Goal: Task Accomplishment & Management: Complete application form

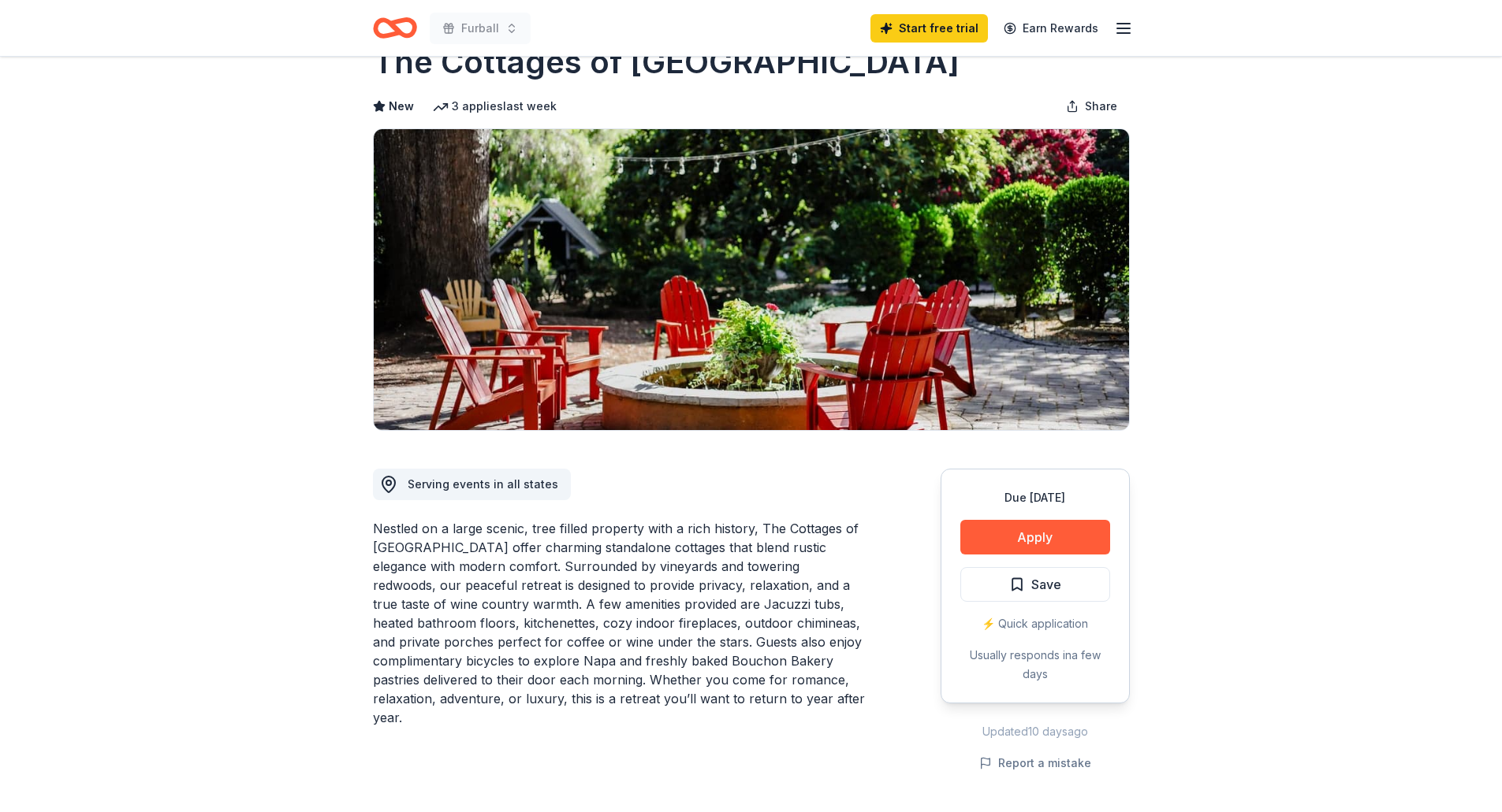
scroll to position [236, 0]
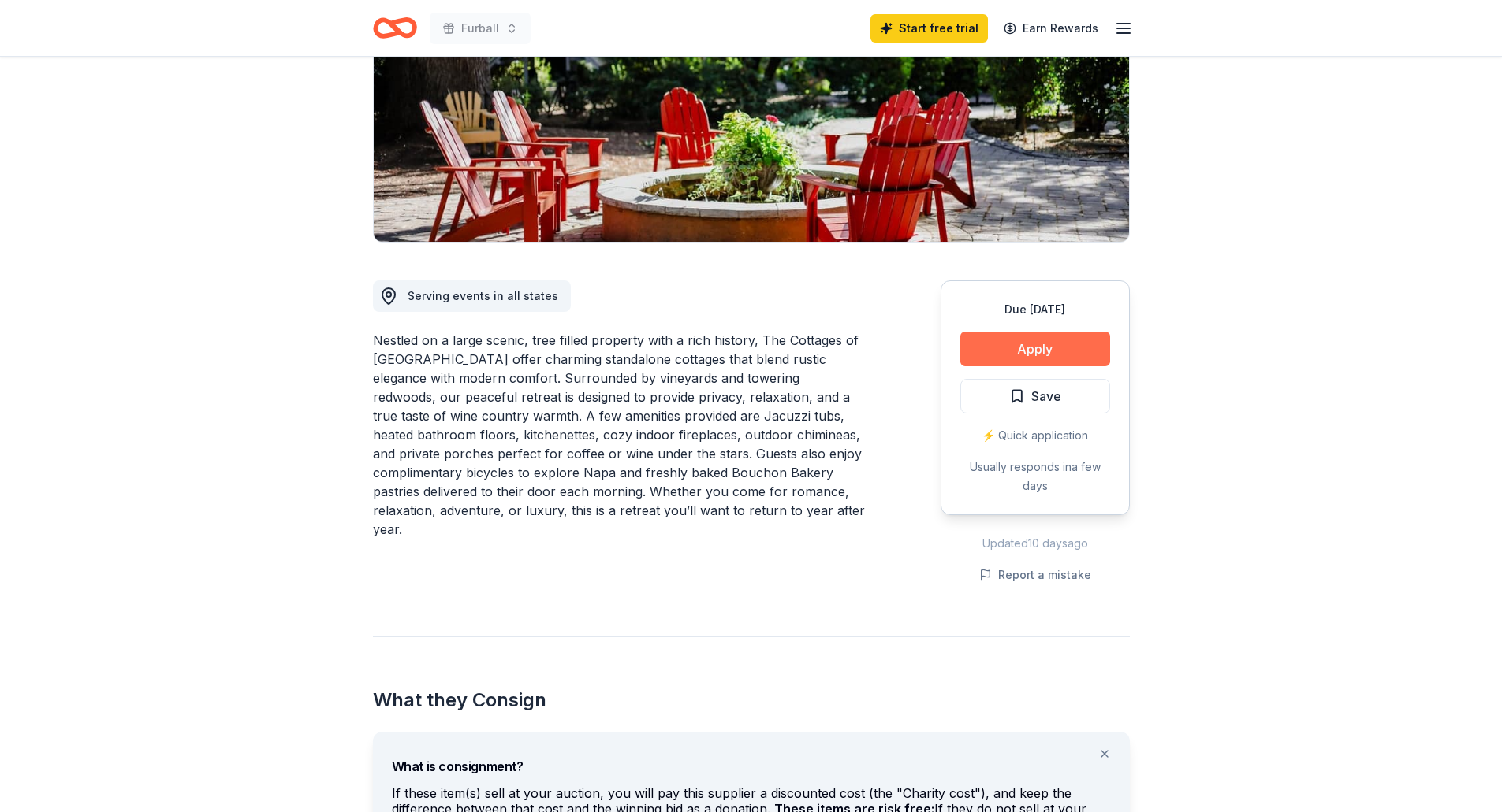
click at [1048, 348] on button "Apply" at bounding box center [1034, 349] width 149 height 35
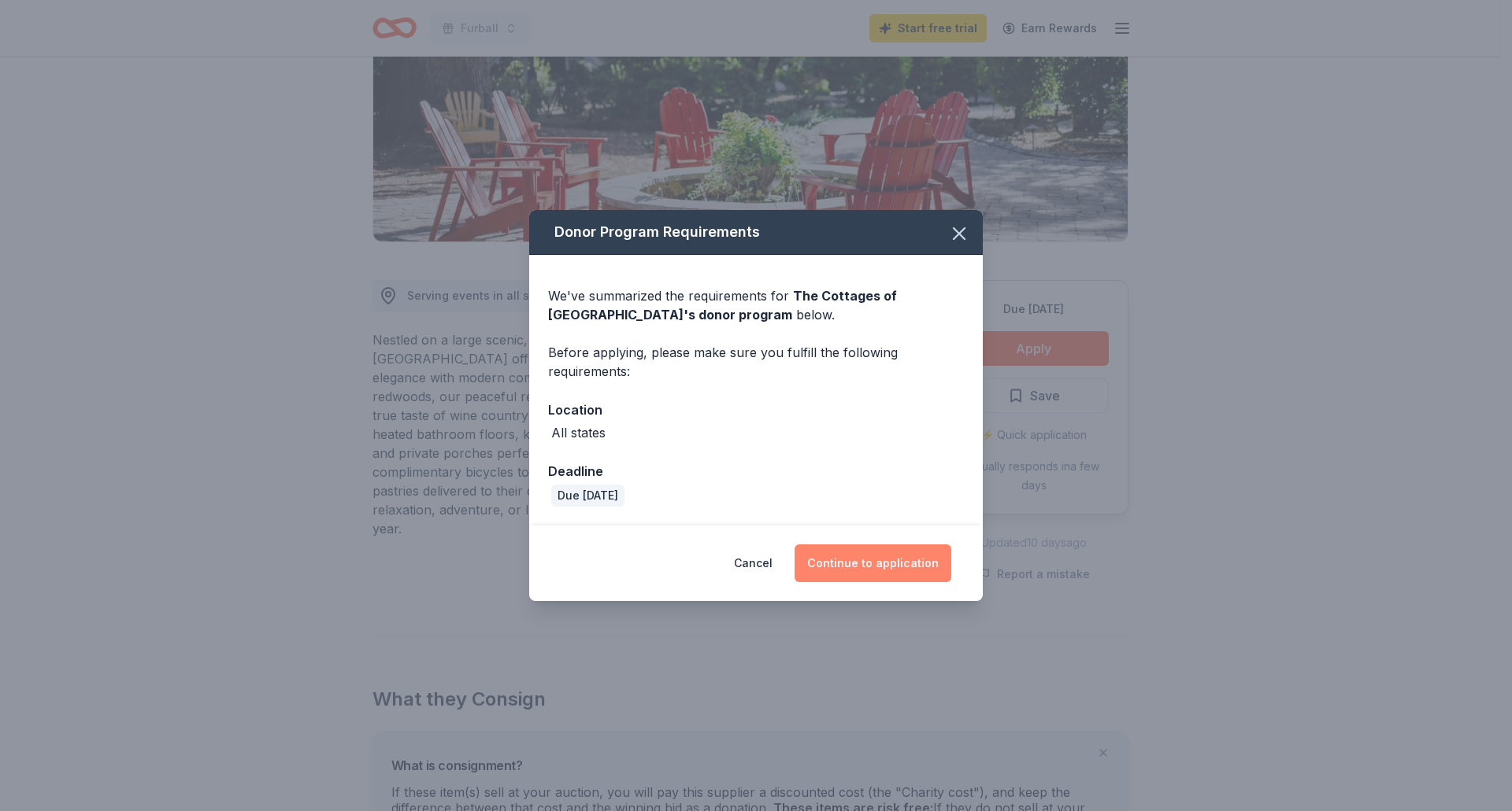
click at [895, 562] on button "Continue to application" at bounding box center [872, 564] width 156 height 38
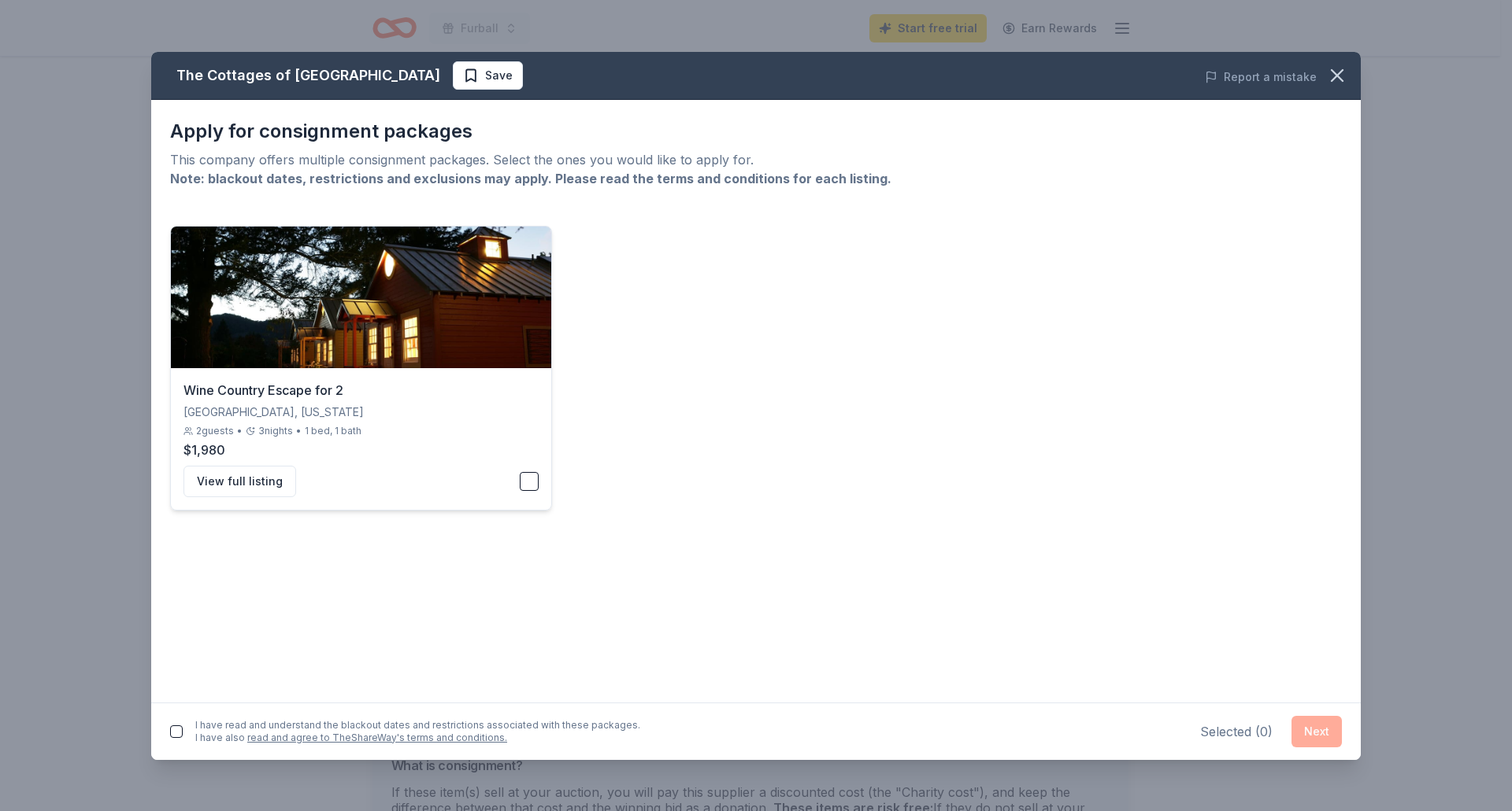
click at [423, 318] on img at bounding box center [361, 297] width 381 height 142
click at [512, 314] on img at bounding box center [361, 297] width 381 height 142
click at [1338, 80] on icon "button" at bounding box center [1337, 75] width 22 height 22
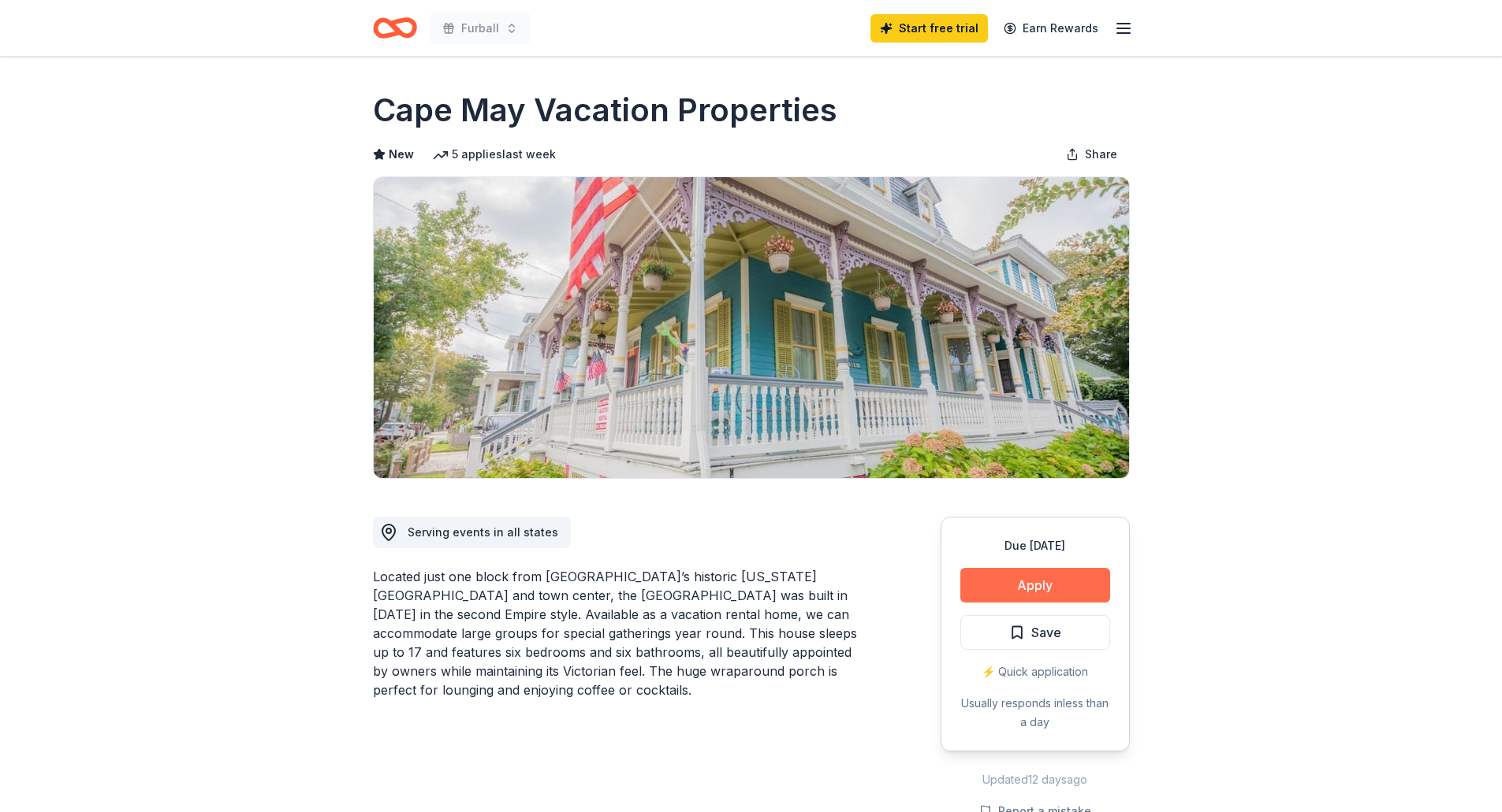
click at [1036, 587] on button "Apply" at bounding box center [1034, 585] width 149 height 35
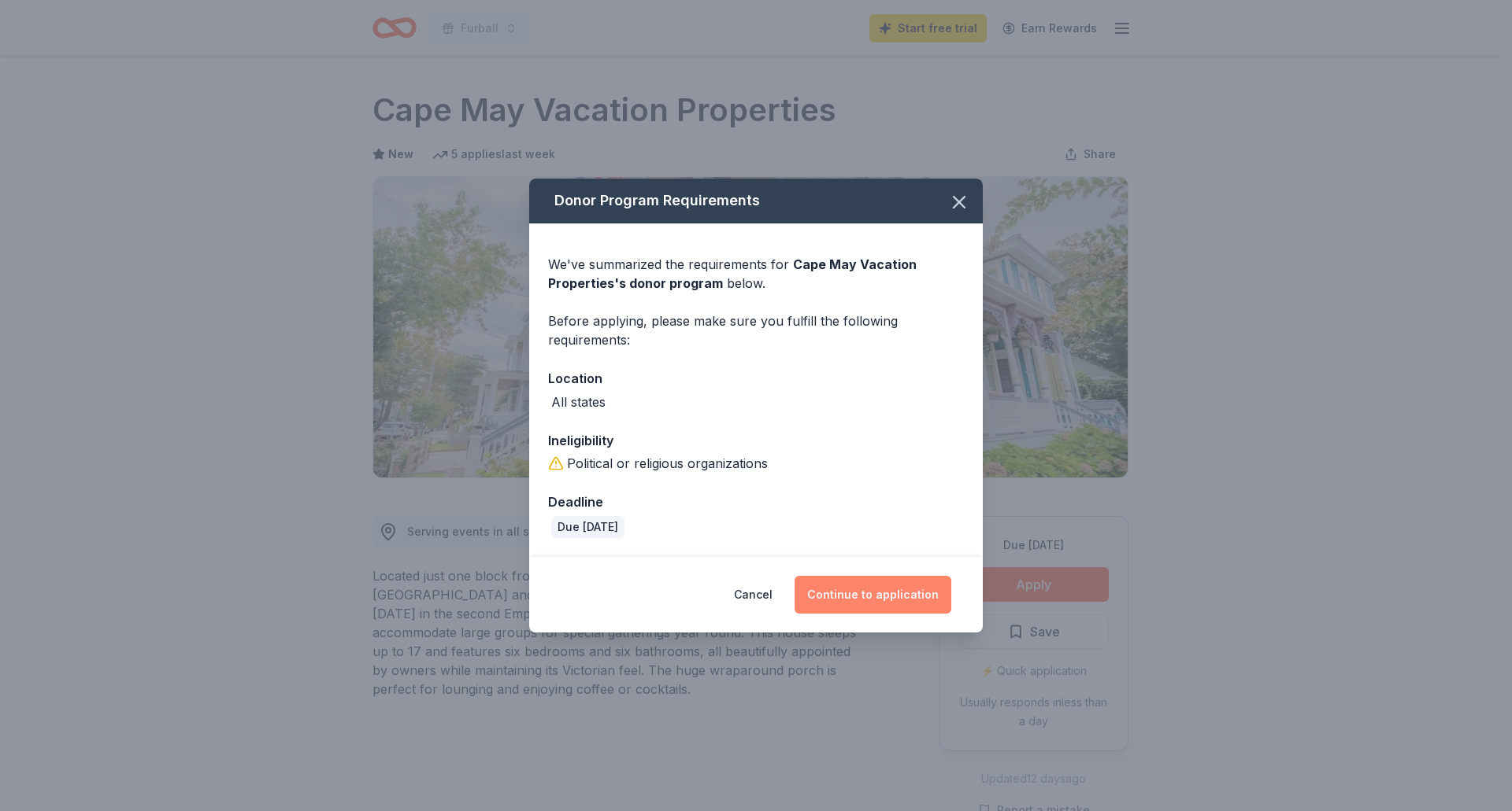
click at [874, 589] on button "Continue to application" at bounding box center [872, 595] width 156 height 38
